Goal: Transaction & Acquisition: Subscribe to service/newsletter

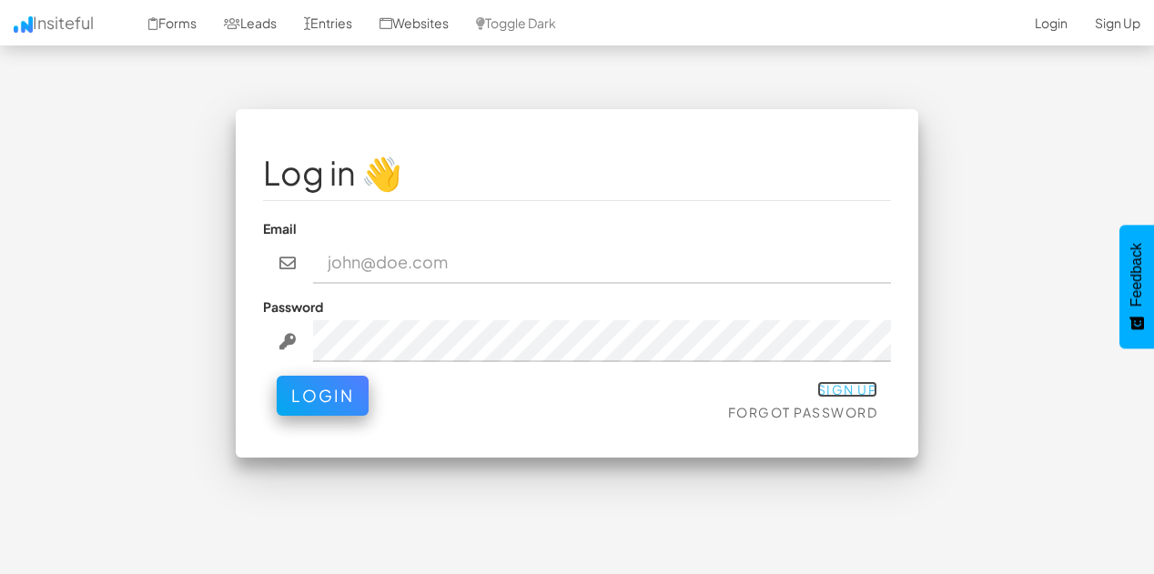
click at [841, 392] on link "Sign Up" at bounding box center [847, 389] width 61 height 16
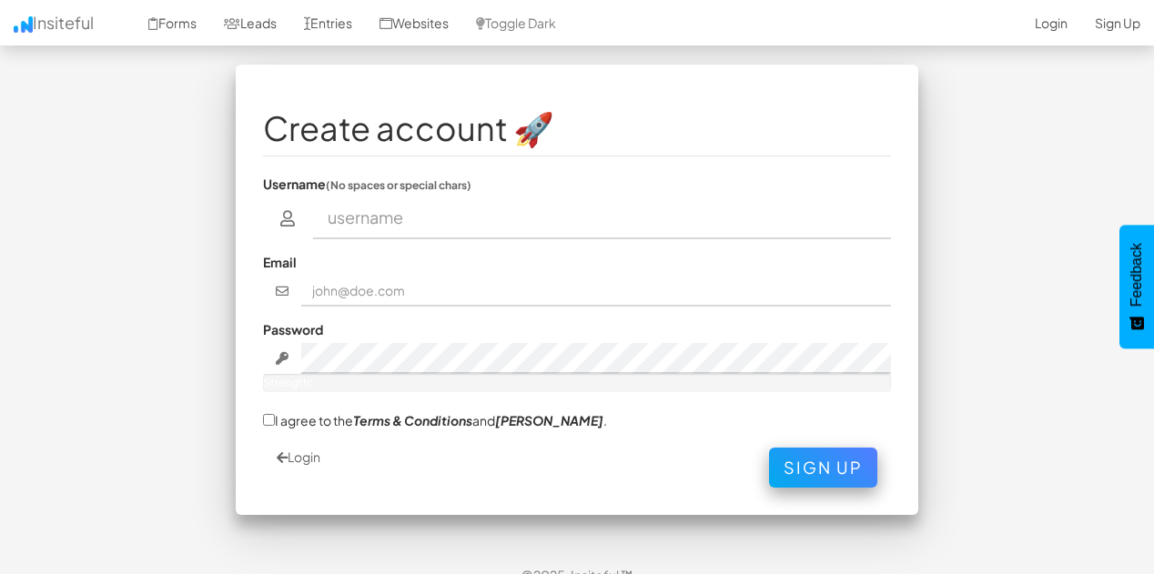
scroll to position [68, 0]
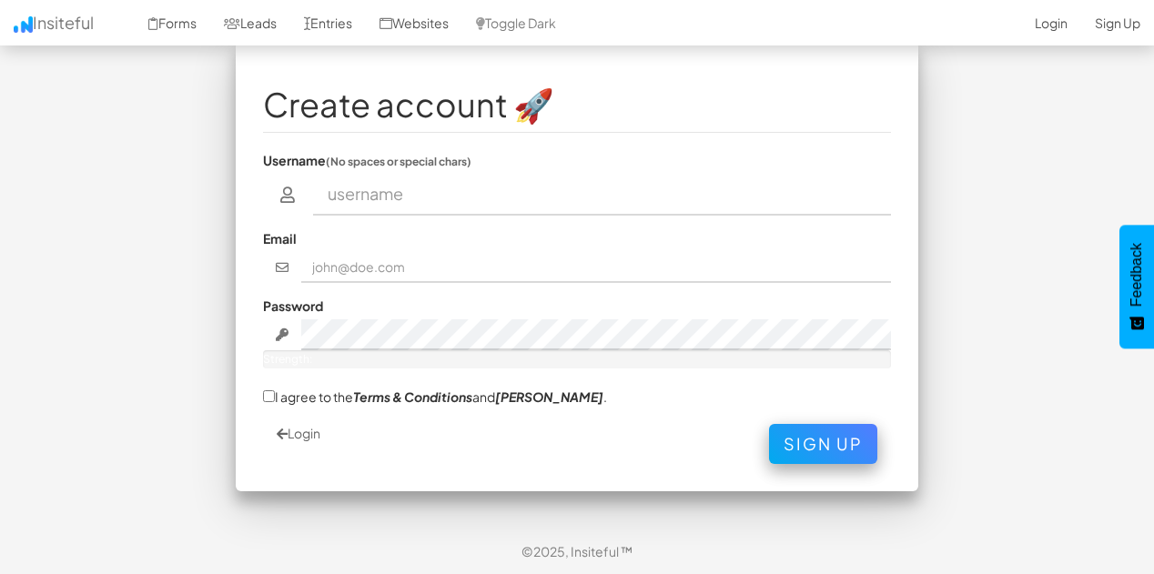
type input "m"
type input "TRAHOS"
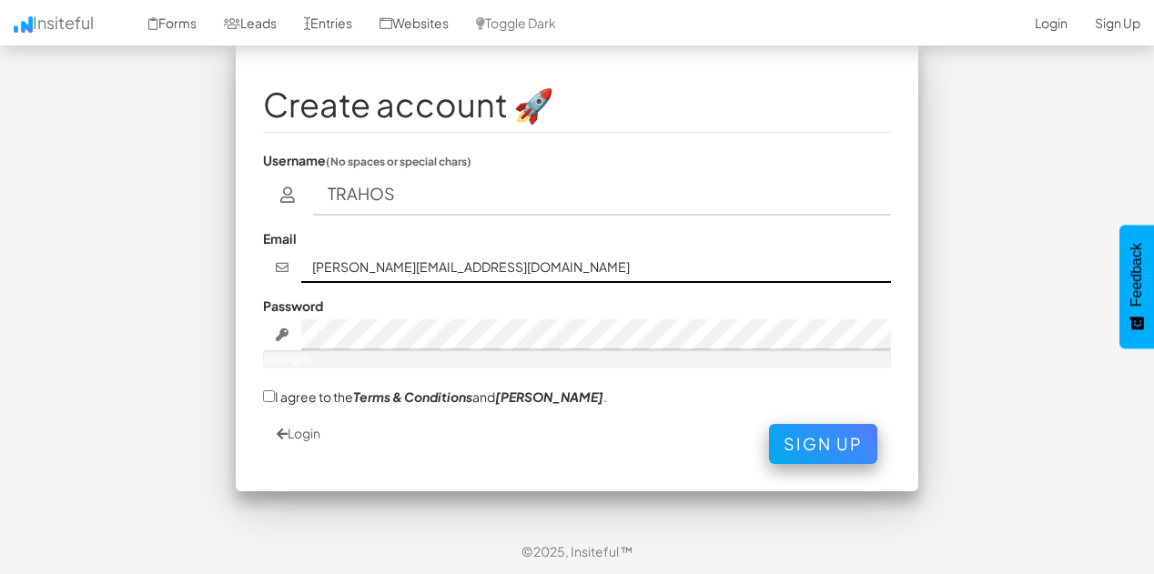
type input "michael.picciottoli@theriveracademy.org"
click at [0, 573] on nordpass-autofill-portal at bounding box center [0, 574] width 0 height 0
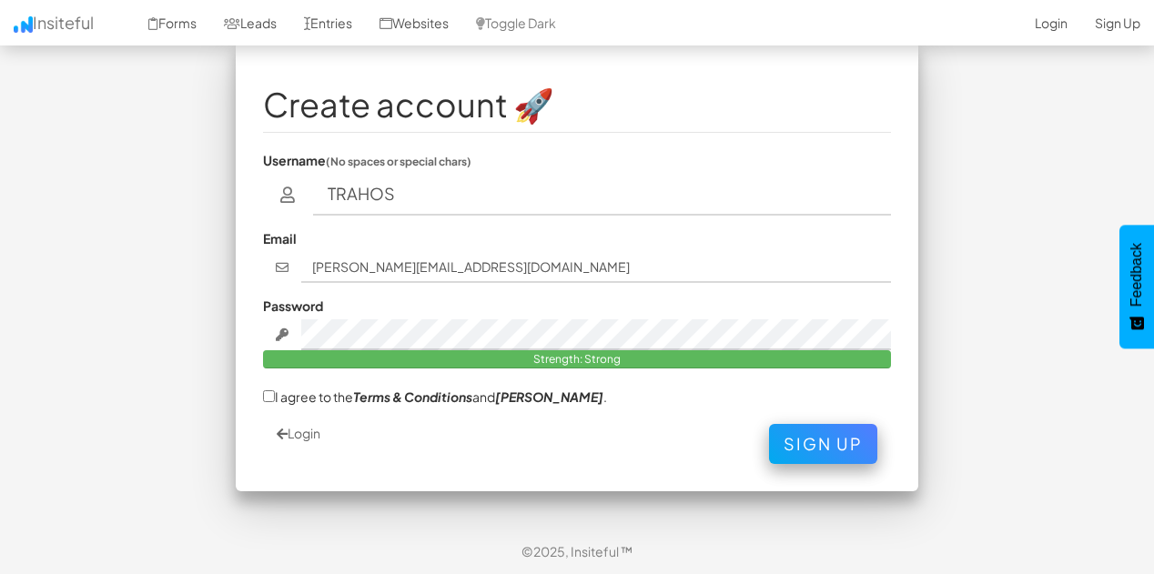
click at [276, 394] on label "I agree to the Terms & Conditions and EULA ." at bounding box center [435, 396] width 344 height 19
click at [0, 573] on nordpass-portal at bounding box center [0, 574] width 0 height 0
click at [267, 394] on input "I agree to the Terms & Conditions and EULA ." at bounding box center [269, 396] width 12 height 12
checkbox input "true"
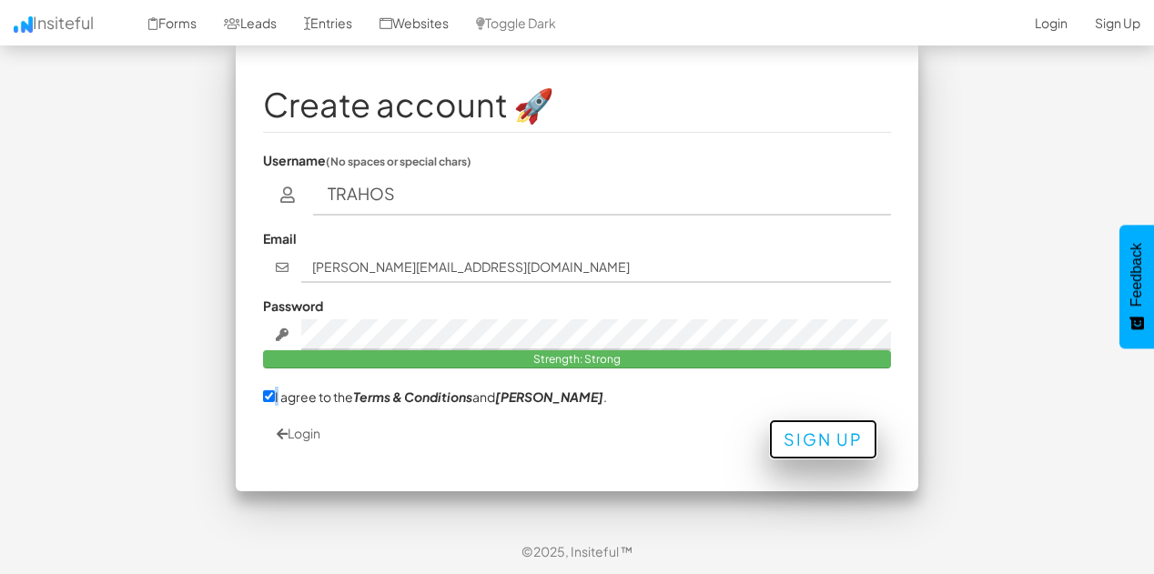
click at [797, 432] on button "Sign Up" at bounding box center [823, 440] width 108 height 40
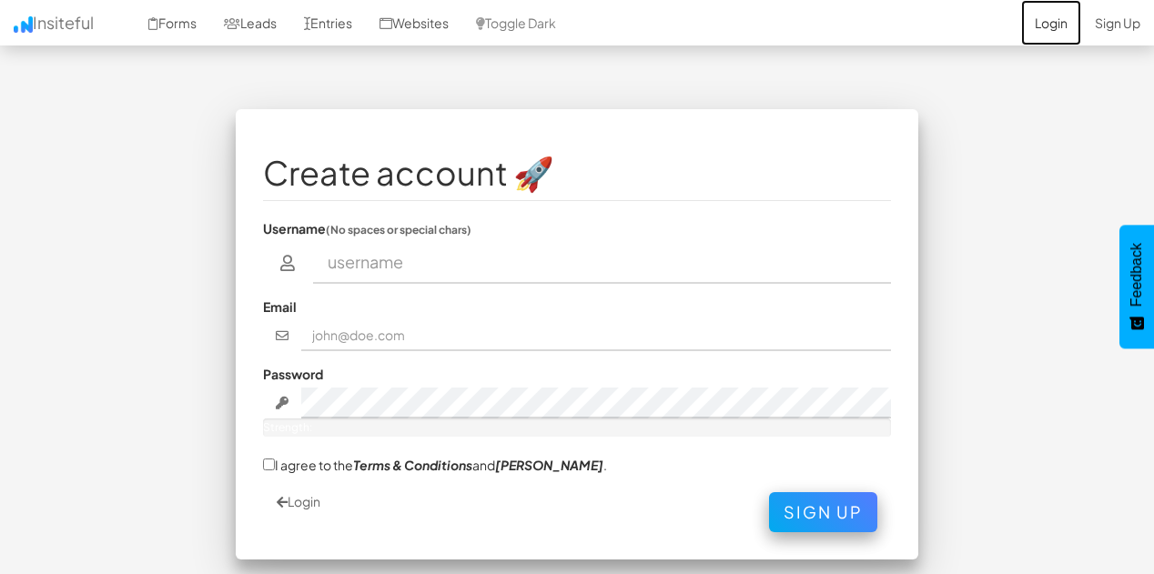
click at [1056, 25] on link "Login" at bounding box center [1051, 23] width 60 height 46
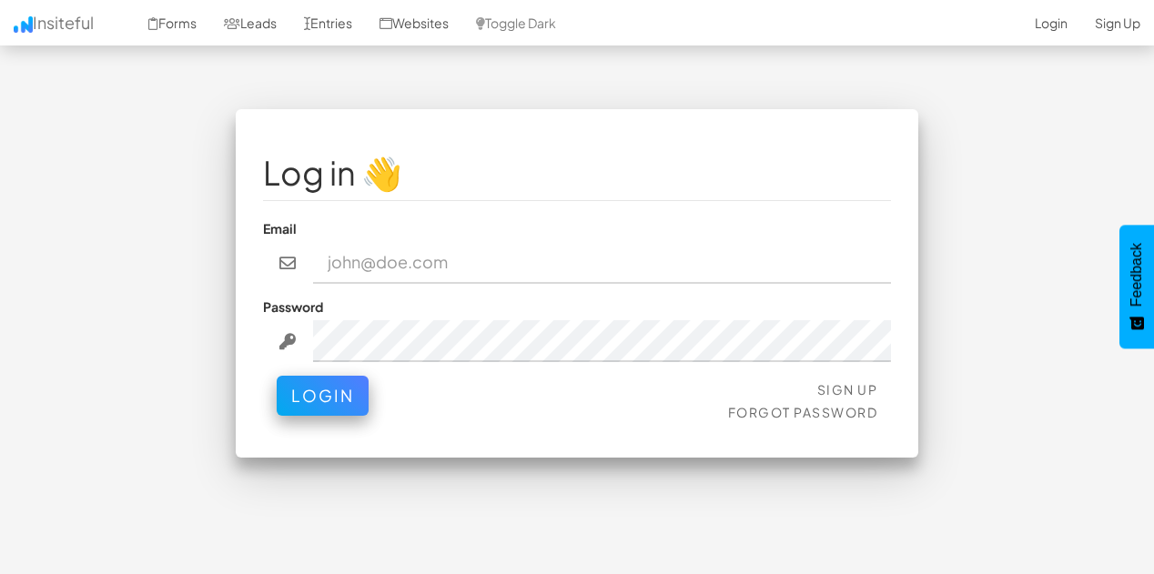
click at [519, 267] on input "email" at bounding box center [602, 263] width 579 height 42
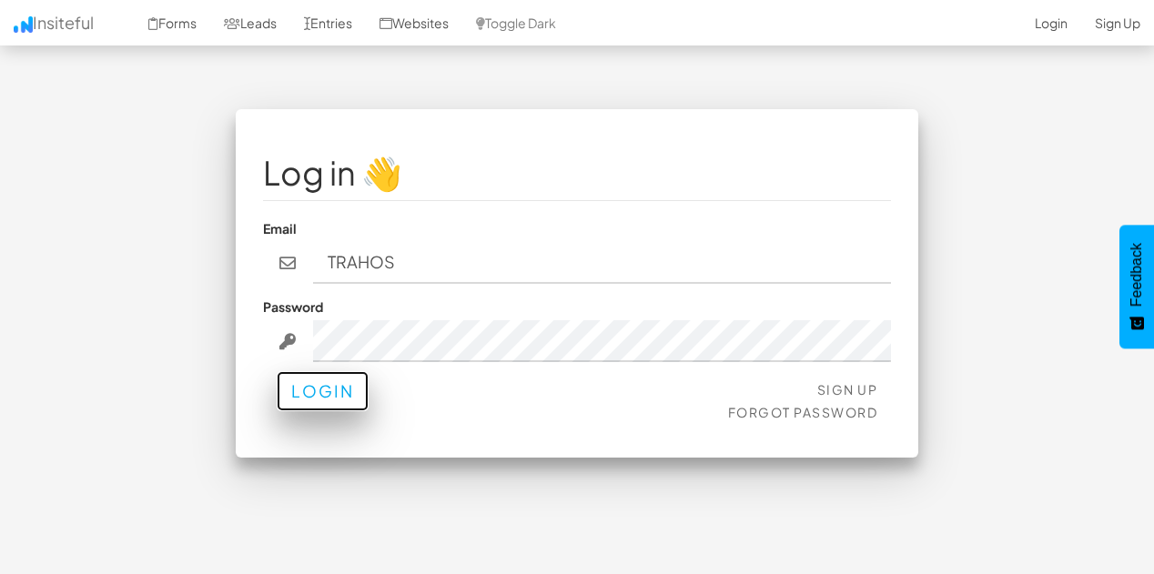
click at [324, 389] on button "Login" at bounding box center [323, 391] width 92 height 40
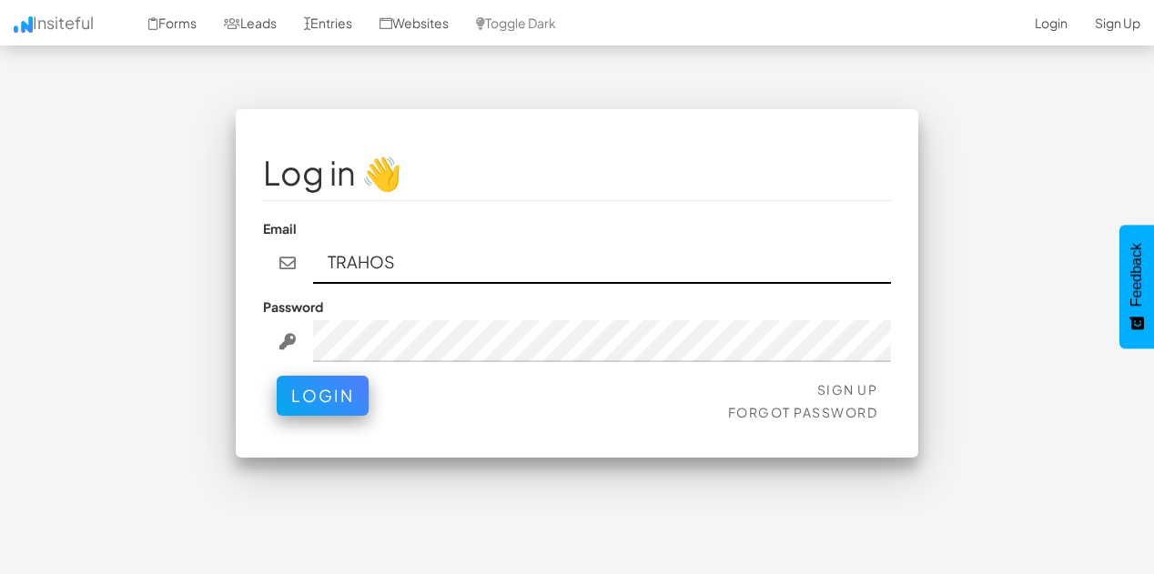
click at [487, 252] on input "TRAHOS" at bounding box center [602, 263] width 579 height 42
type input "michael.picciottoli@theriveracademy.org"
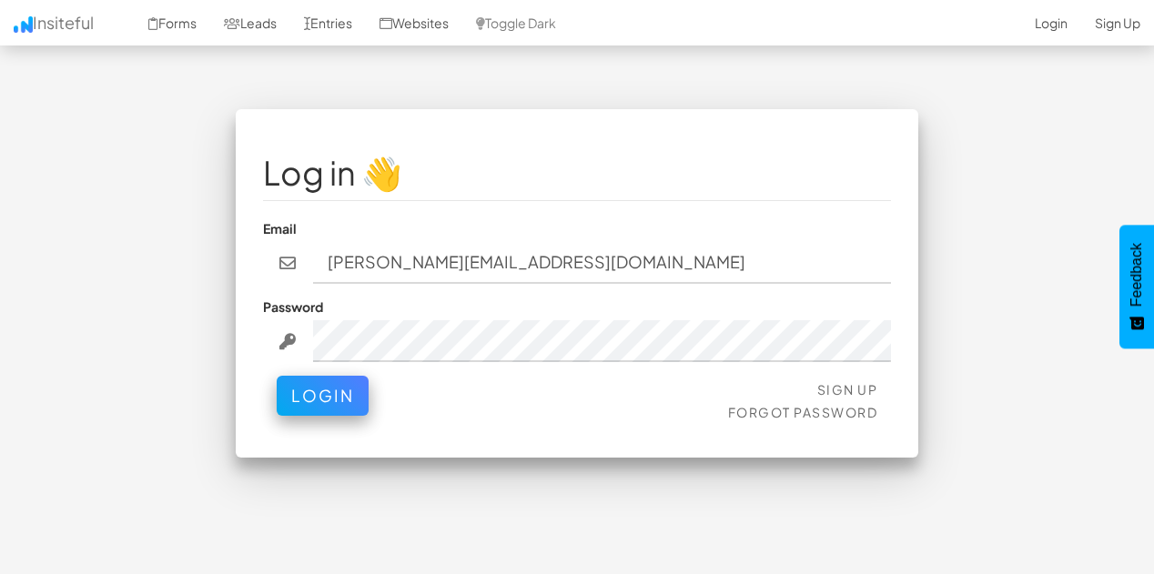
click at [977, 161] on div "Log in 👋 Email michael.picciottoli@theriveracademy.org Password Sign Up Forgot …" at bounding box center [577, 292] width 1065 height 367
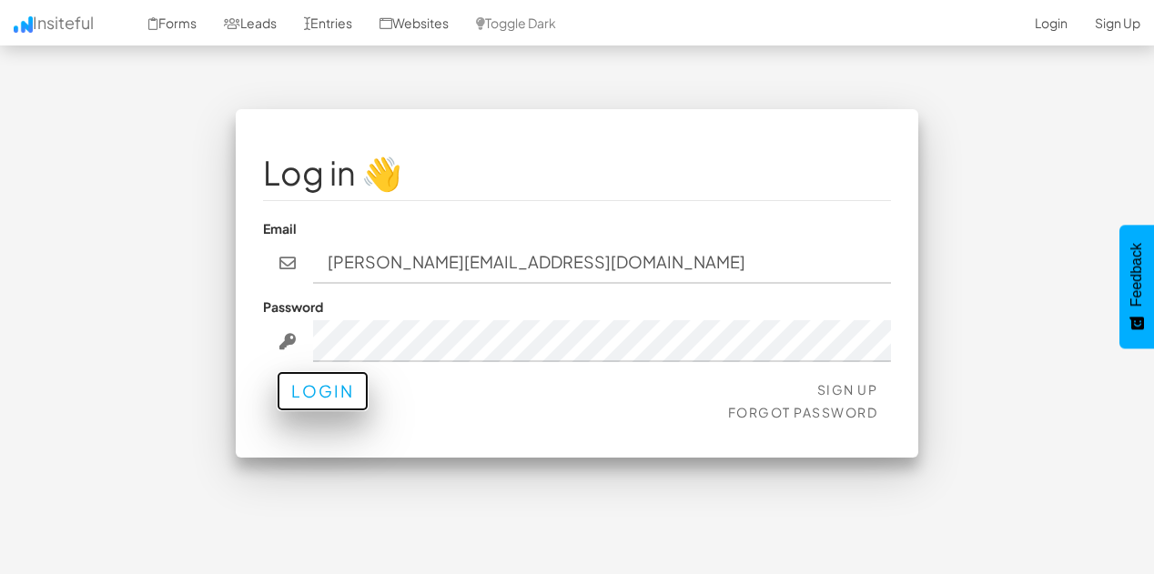
click at [343, 381] on button "Login" at bounding box center [323, 391] width 92 height 40
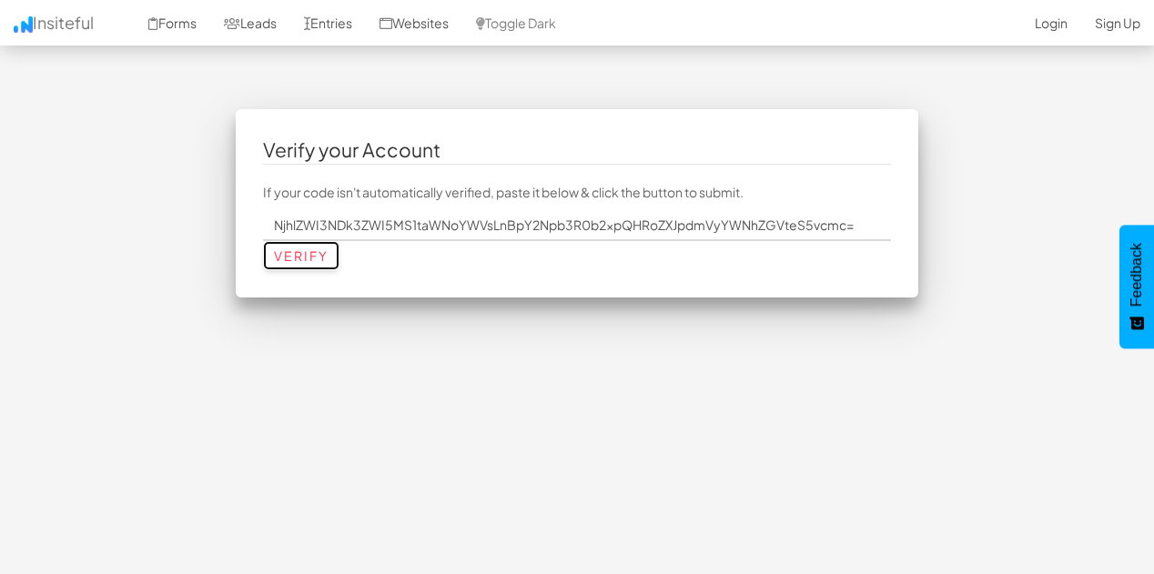
click at [289, 259] on input "Verify" at bounding box center [301, 255] width 76 height 29
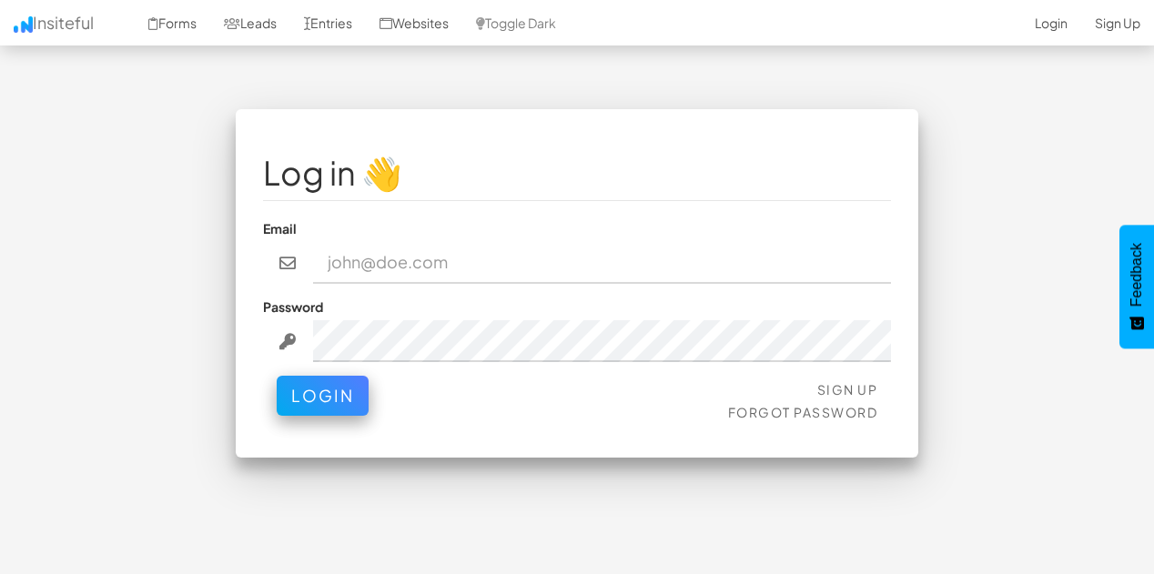
drag, startPoint x: 1048, startPoint y: 1, endPoint x: 626, endPoint y: 72, distance: 428.2
click at [626, 73] on body "Toggle navigation Insiteful Forms Leads Entries Websites Toggle Dark 2-Click In…" at bounding box center [577, 321] width 1154 height 643
